Goal: Task Accomplishment & Management: Use online tool/utility

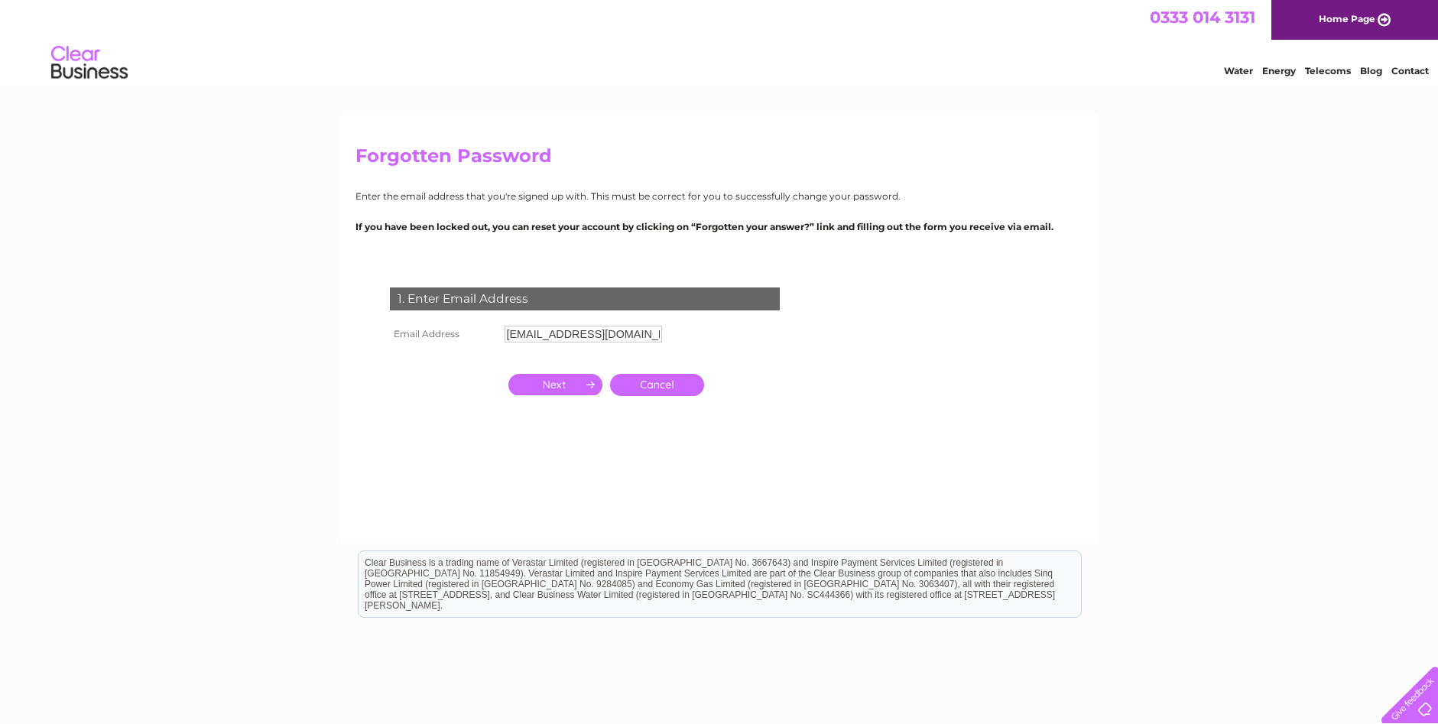
type input "[EMAIL_ADDRESS][DOMAIN_NAME]"
click at [534, 387] on input "button" at bounding box center [555, 384] width 94 height 21
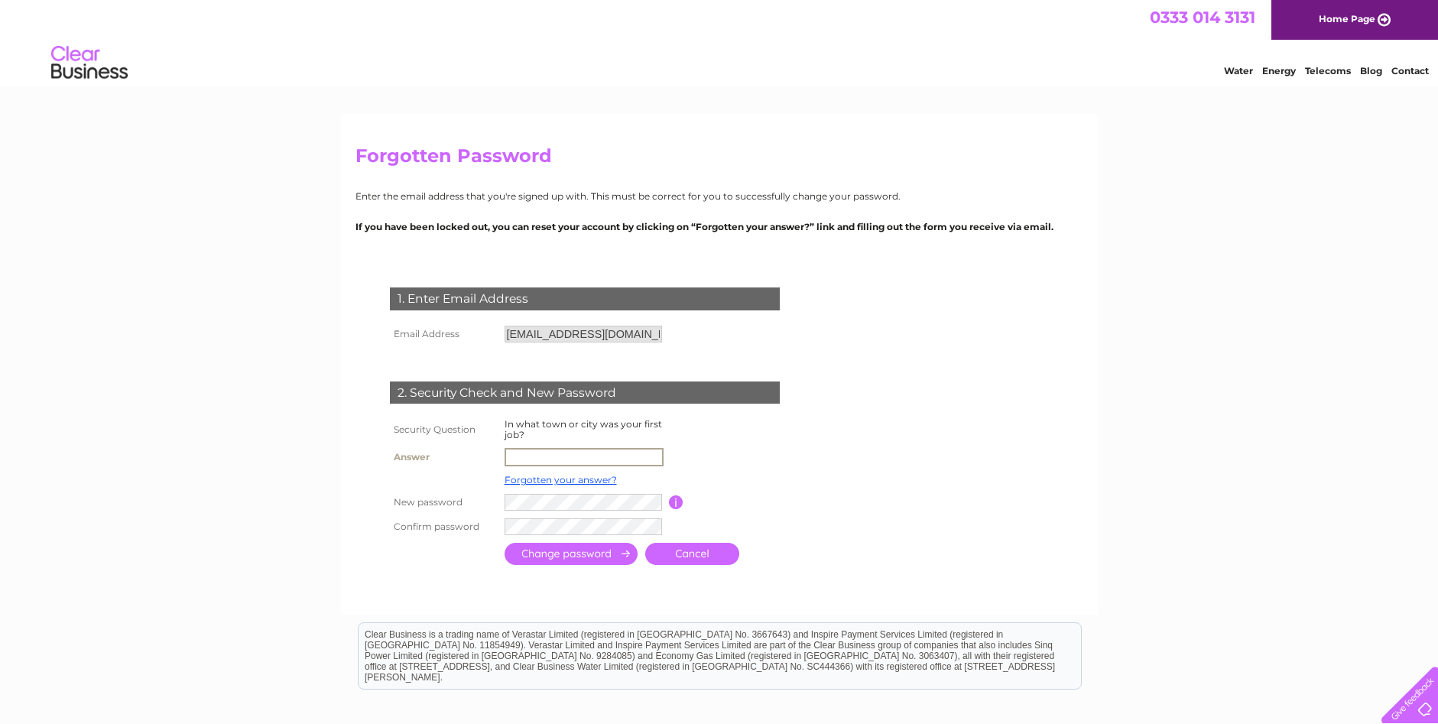
click at [541, 457] on input "text" at bounding box center [584, 457] width 159 height 18
type input "Hawick"
click at [451, 554] on th at bounding box center [443, 554] width 115 height 30
click at [555, 549] on input "submit" at bounding box center [571, 552] width 133 height 22
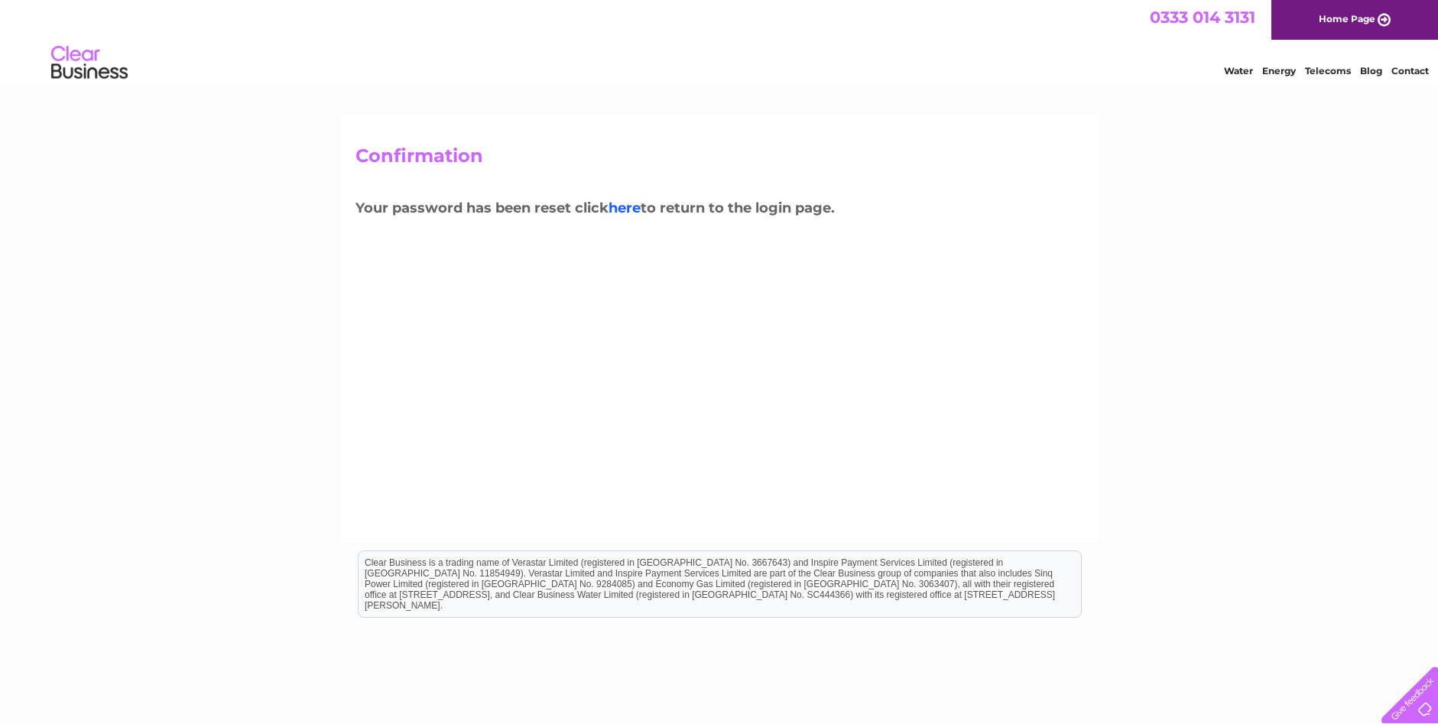
click at [631, 213] on link "here" at bounding box center [625, 208] width 32 height 17
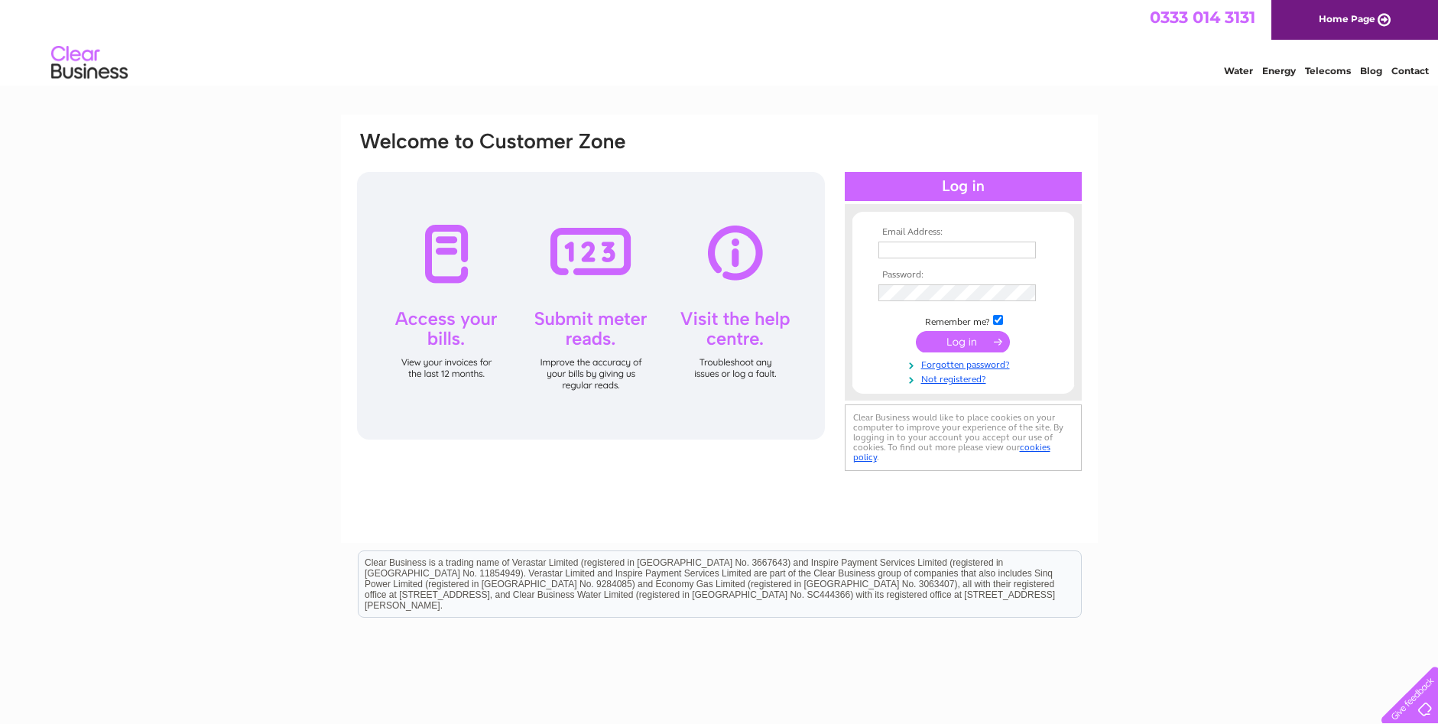
type input "info@rmautoclaves.co.uk"
click at [951, 342] on input "submit" at bounding box center [963, 341] width 94 height 21
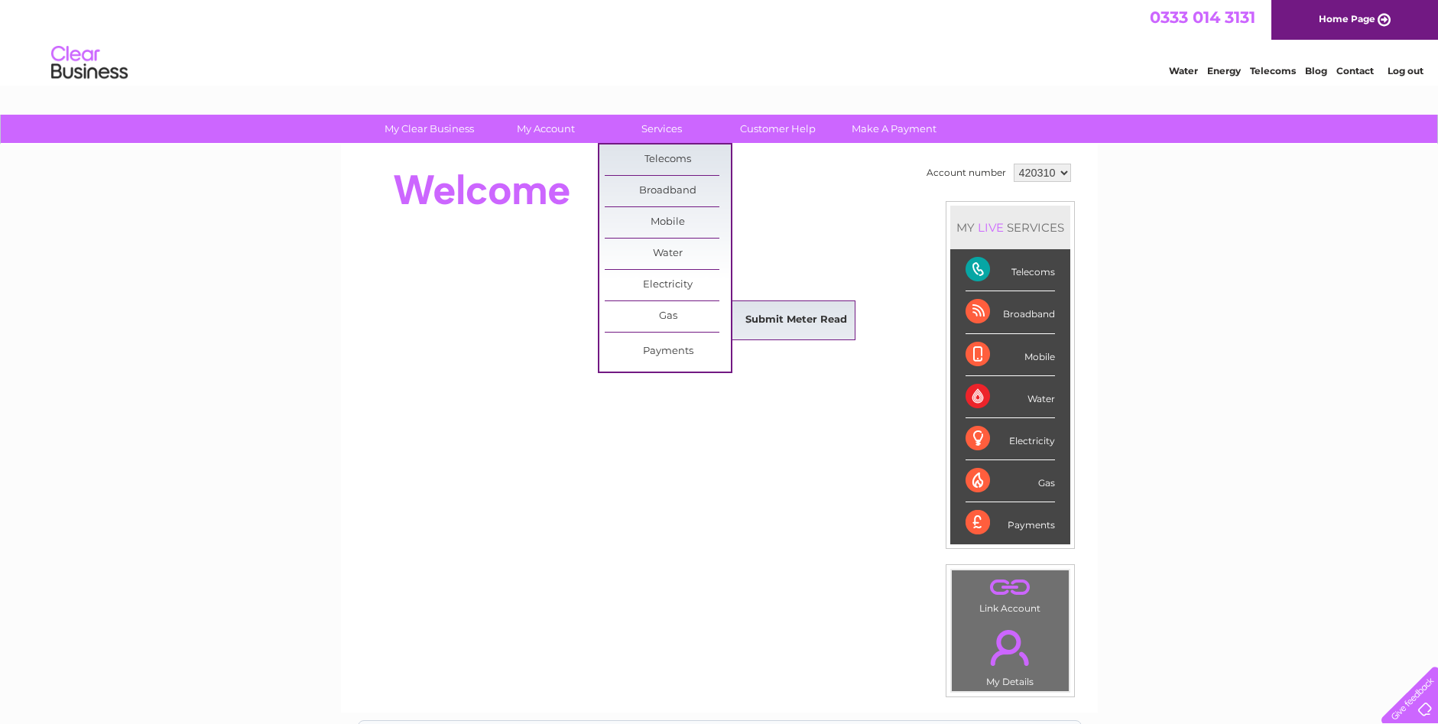
click at [775, 317] on link "Submit Meter Read" at bounding box center [796, 320] width 126 height 31
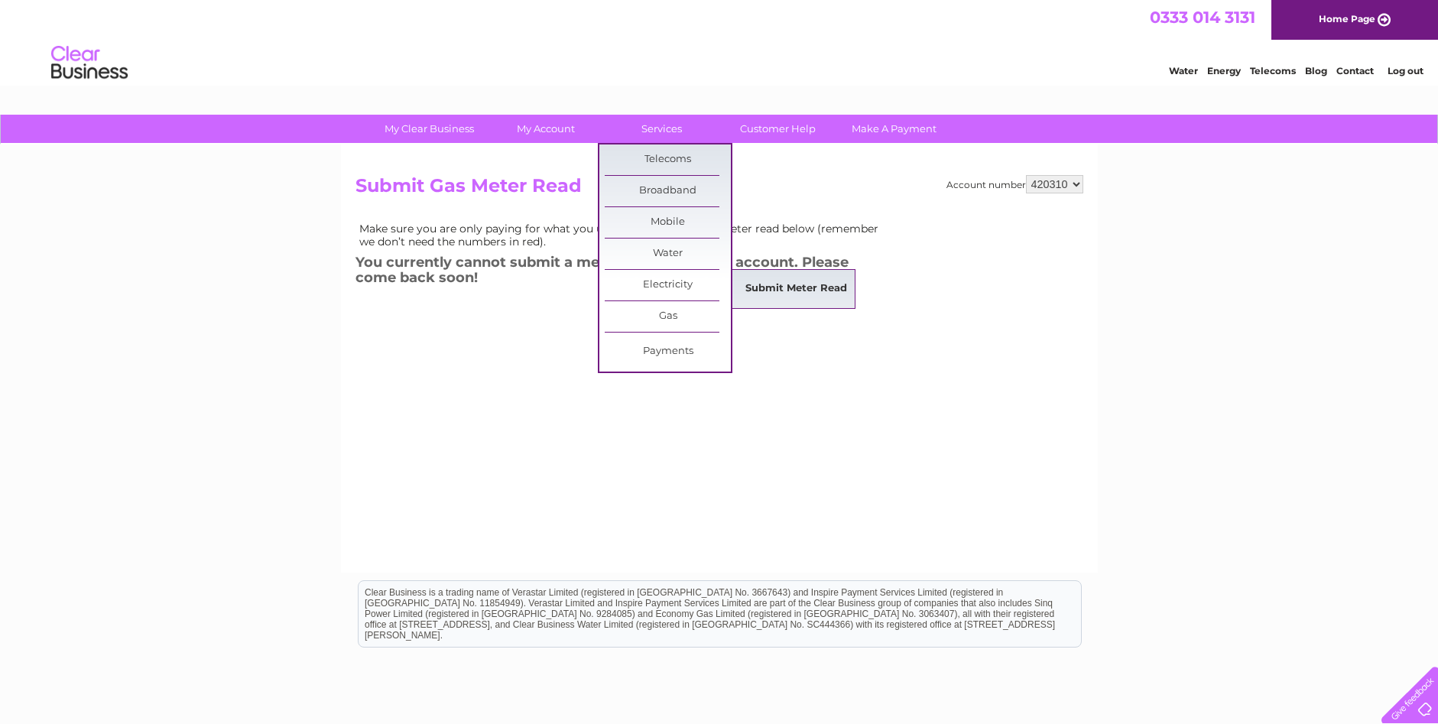
click at [830, 292] on link "Submit Meter Read" at bounding box center [796, 289] width 126 height 31
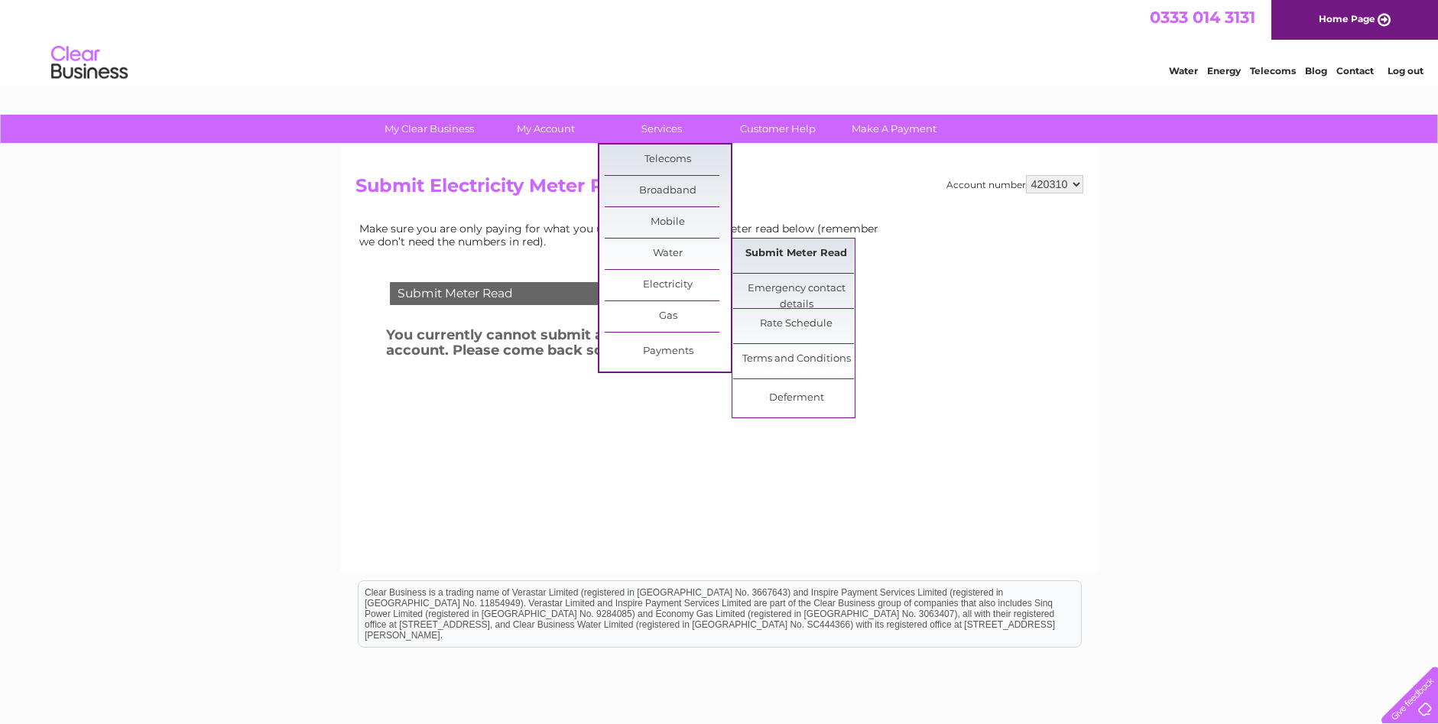
click at [816, 258] on link "Submit Meter Read" at bounding box center [796, 254] width 126 height 31
